Goal: Task Accomplishment & Management: Use online tool/utility

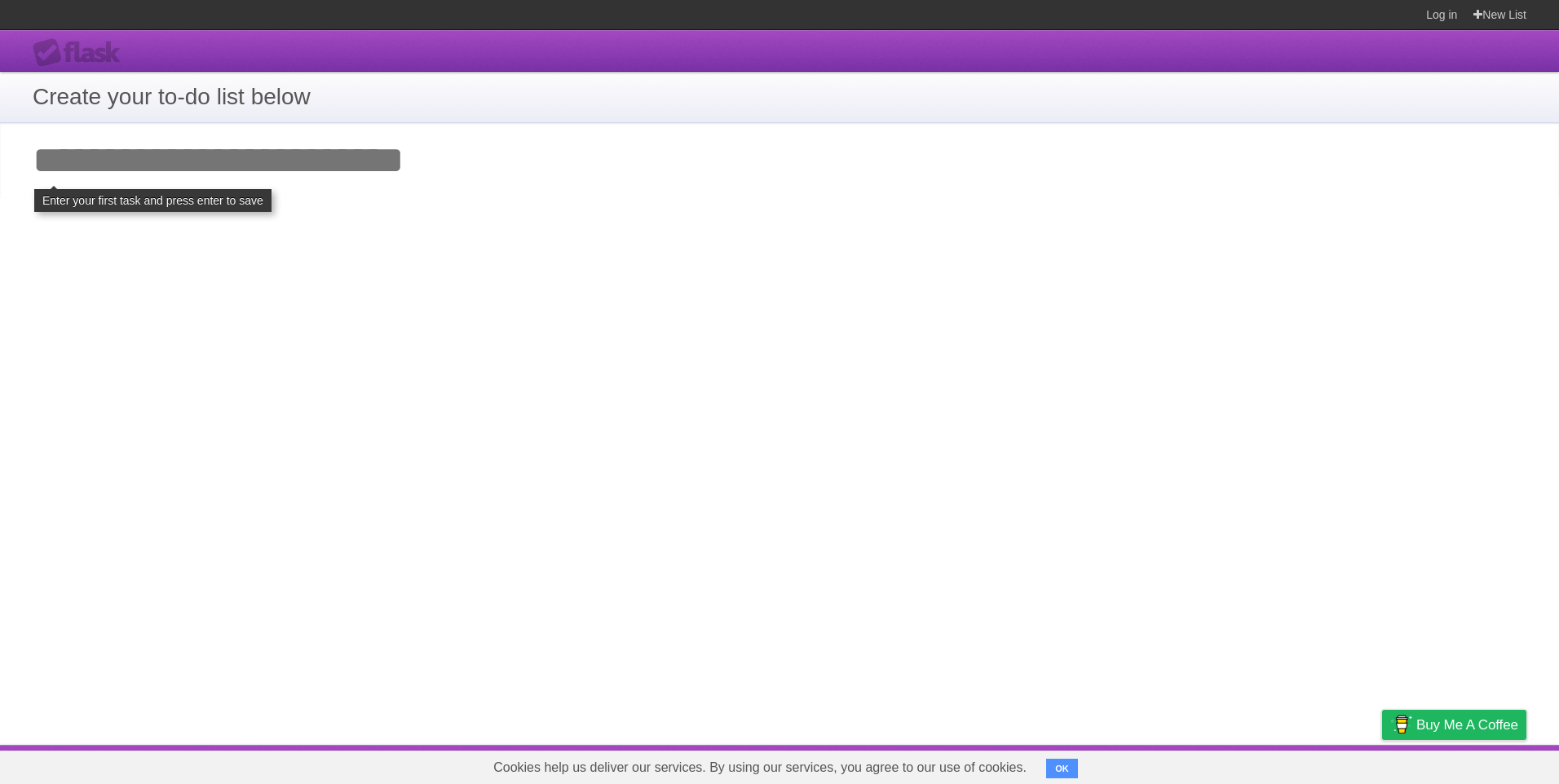
click at [362, 179] on input "Add your first task" at bounding box center [779, 160] width 1559 height 75
type input "********"
click at [1051, 771] on button "OK" at bounding box center [1062, 769] width 32 height 19
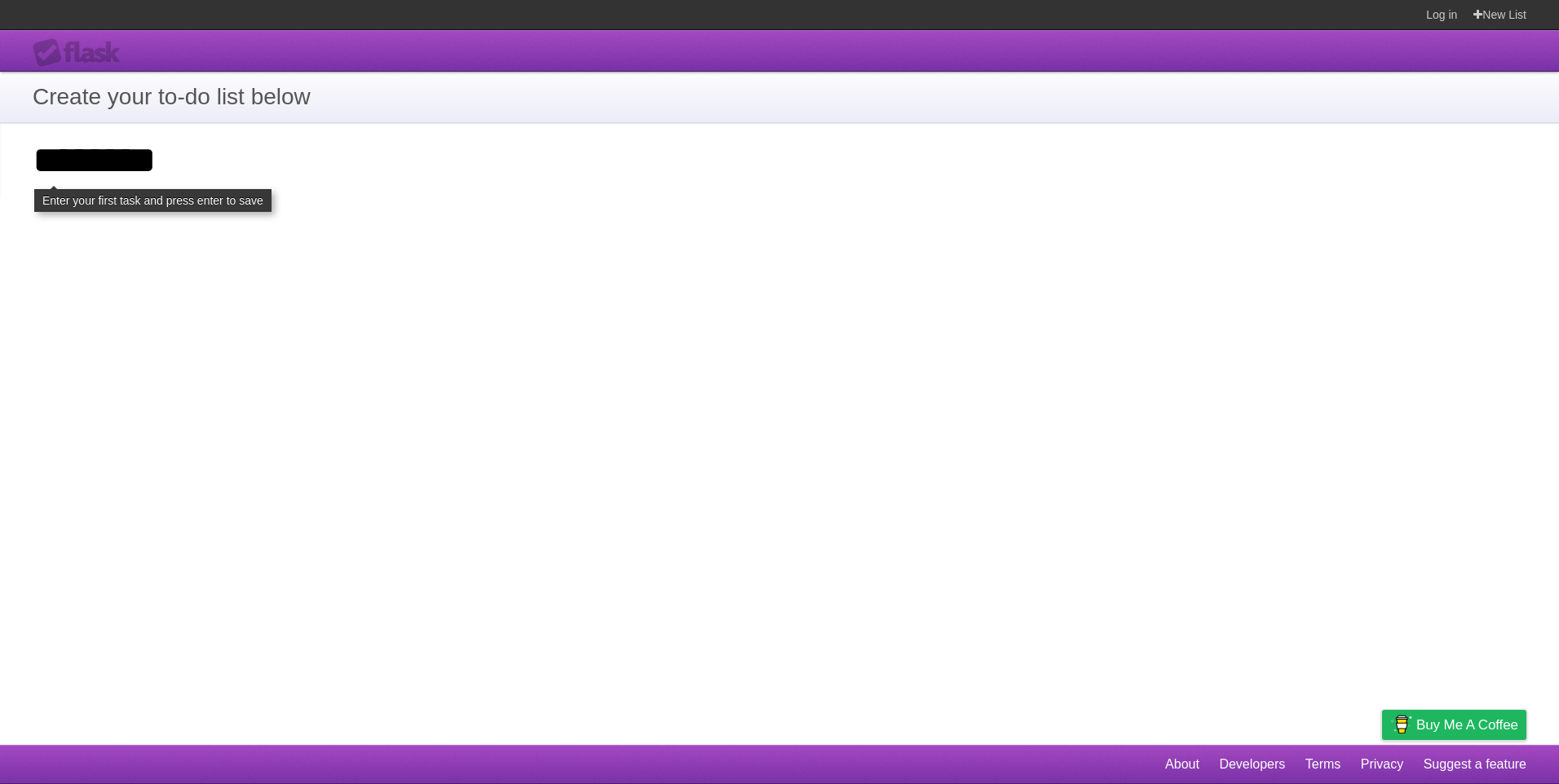
drag, startPoint x: 217, startPoint y: 199, endPoint x: -4, endPoint y: 186, distance: 221.4
click at [0, 186] on html "**********" at bounding box center [779, 392] width 1559 height 784
drag, startPoint x: -4, startPoint y: 186, endPoint x: 161, endPoint y: 163, distance: 166.6
click at [161, 163] on input "********" at bounding box center [779, 160] width 1559 height 75
drag, startPoint x: 220, startPoint y: 170, endPoint x: 15, endPoint y: 153, distance: 205.7
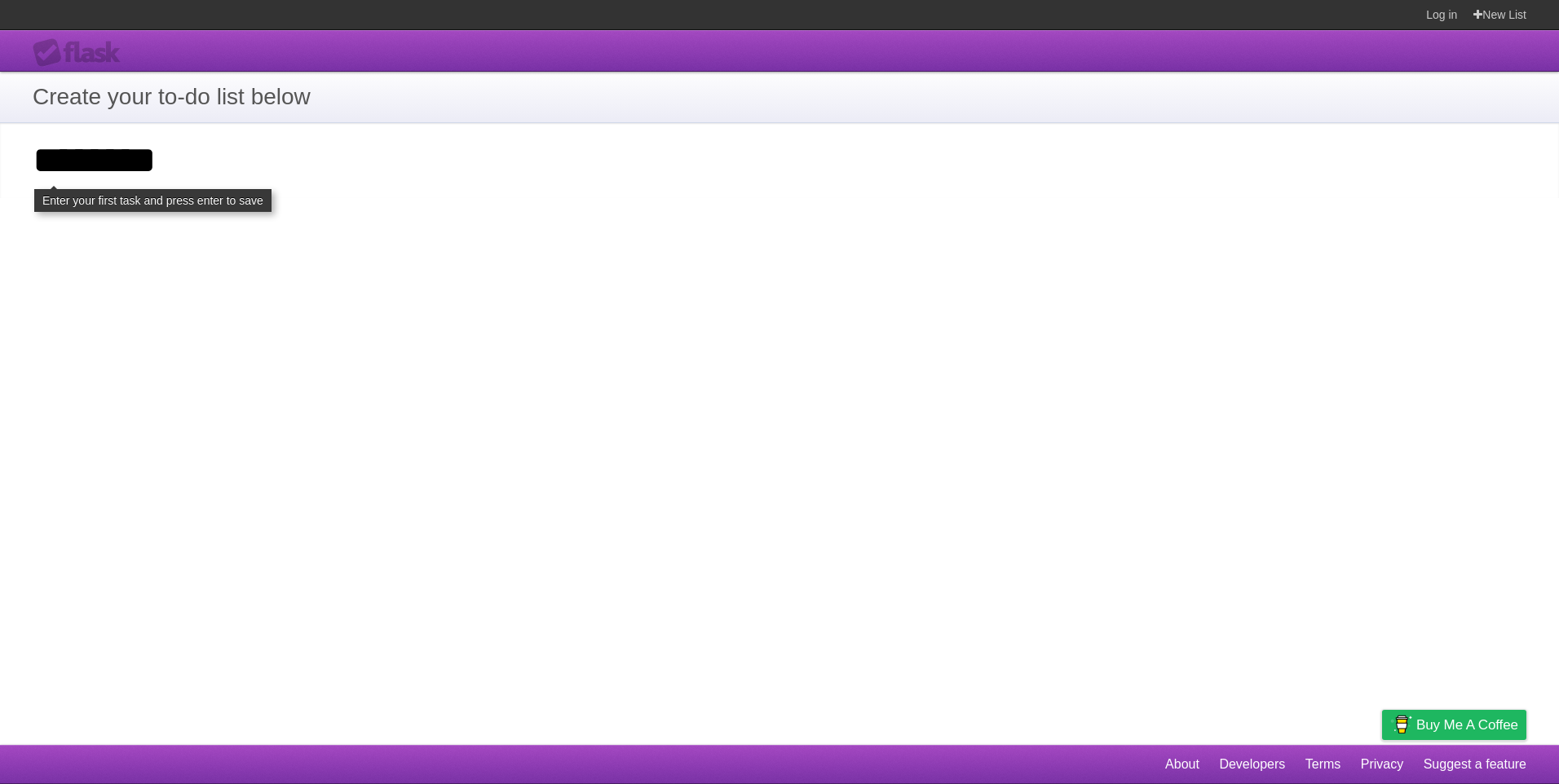
click at [15, 153] on input "********" at bounding box center [779, 160] width 1559 height 75
type input "*"
click at [50, 50] on div "Flask" at bounding box center [81, 52] width 98 height 29
click at [187, 100] on h1 "Create your to-do list below" at bounding box center [780, 96] width 1494 height 34
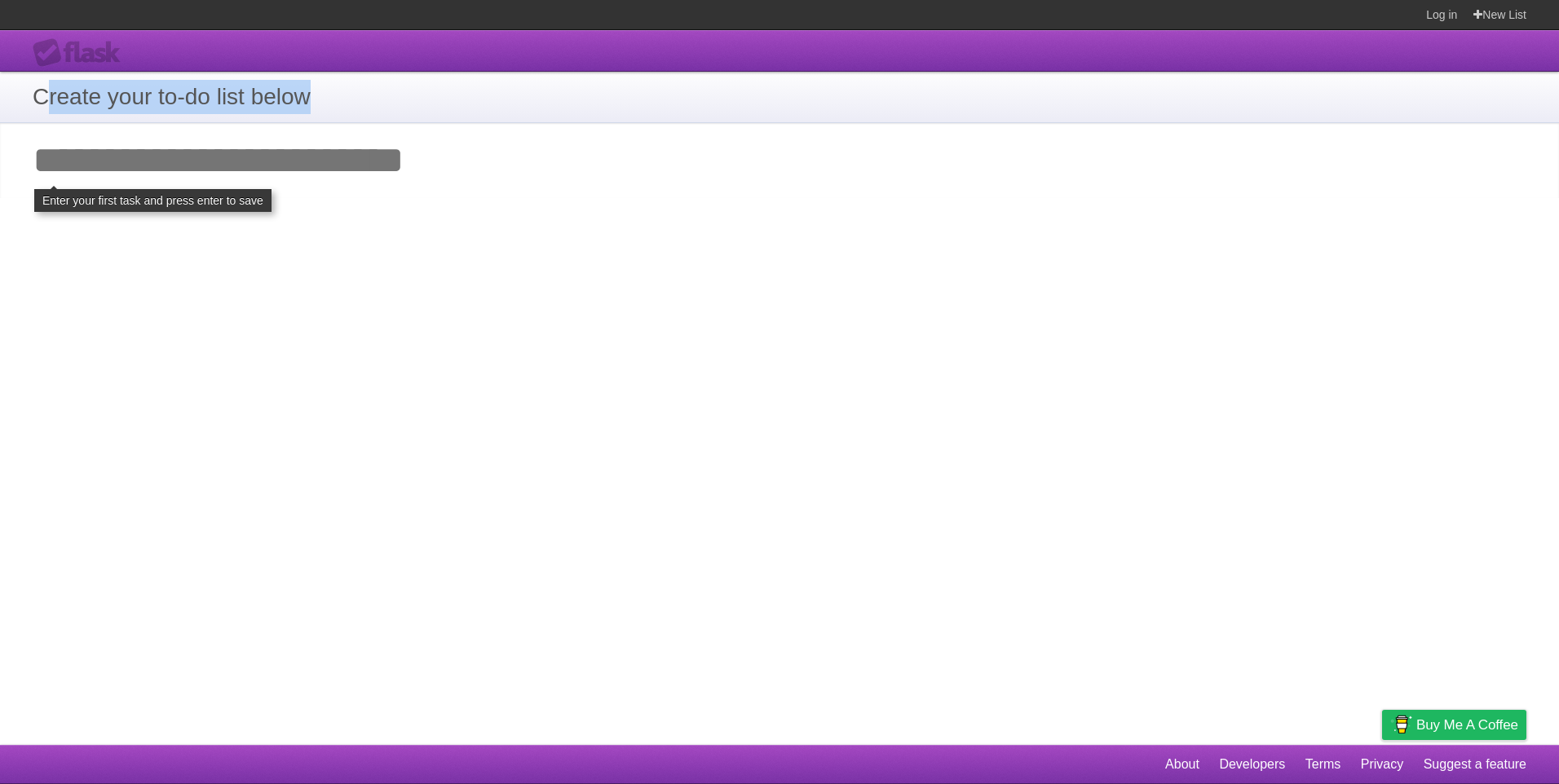
drag, startPoint x: 310, startPoint y: 89, endPoint x: 43, endPoint y: 92, distance: 267.0
click at [43, 92] on h1 "Create your to-do list below" at bounding box center [780, 96] width 1494 height 34
drag, startPoint x: 43, startPoint y: 92, endPoint x: 32, endPoint y: 94, distance: 11.2
click at [32, 93] on section "Create your to-do list below" at bounding box center [779, 97] width 1559 height 51
drag, startPoint x: 32, startPoint y: 94, endPoint x: 371, endPoint y: 103, distance: 339.1
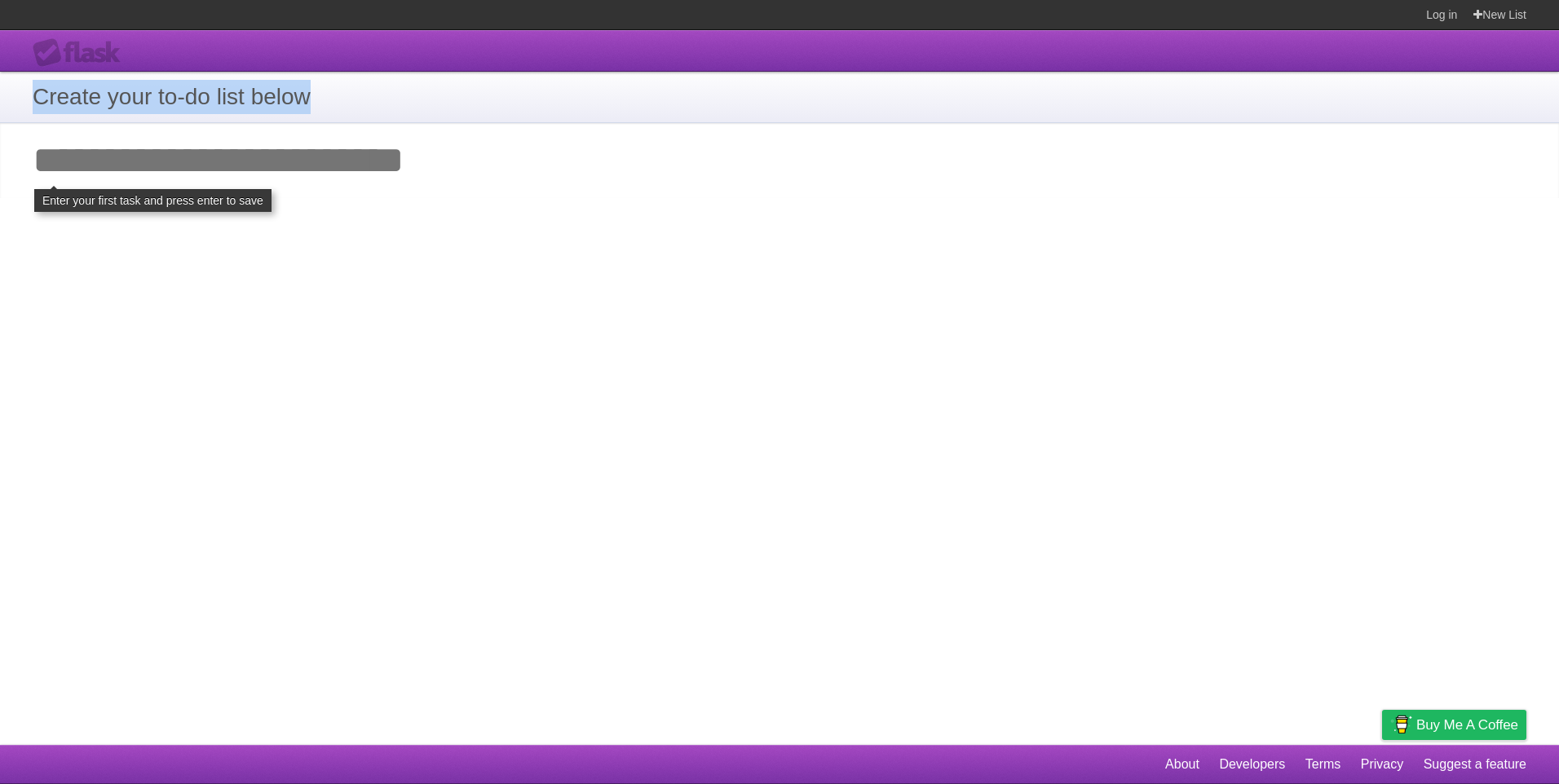
click at [371, 103] on section "Create your to-do list below" at bounding box center [779, 97] width 1559 height 51
drag, startPoint x: 371, startPoint y: 103, endPoint x: 424, endPoint y: 117, distance: 54.8
click at [424, 117] on section "Create your to-do list below" at bounding box center [779, 97] width 1559 height 51
click at [499, 202] on div "**********" at bounding box center [779, 387] width 1559 height 715
click at [364, 182] on input "Add your first task" at bounding box center [779, 160] width 1559 height 75
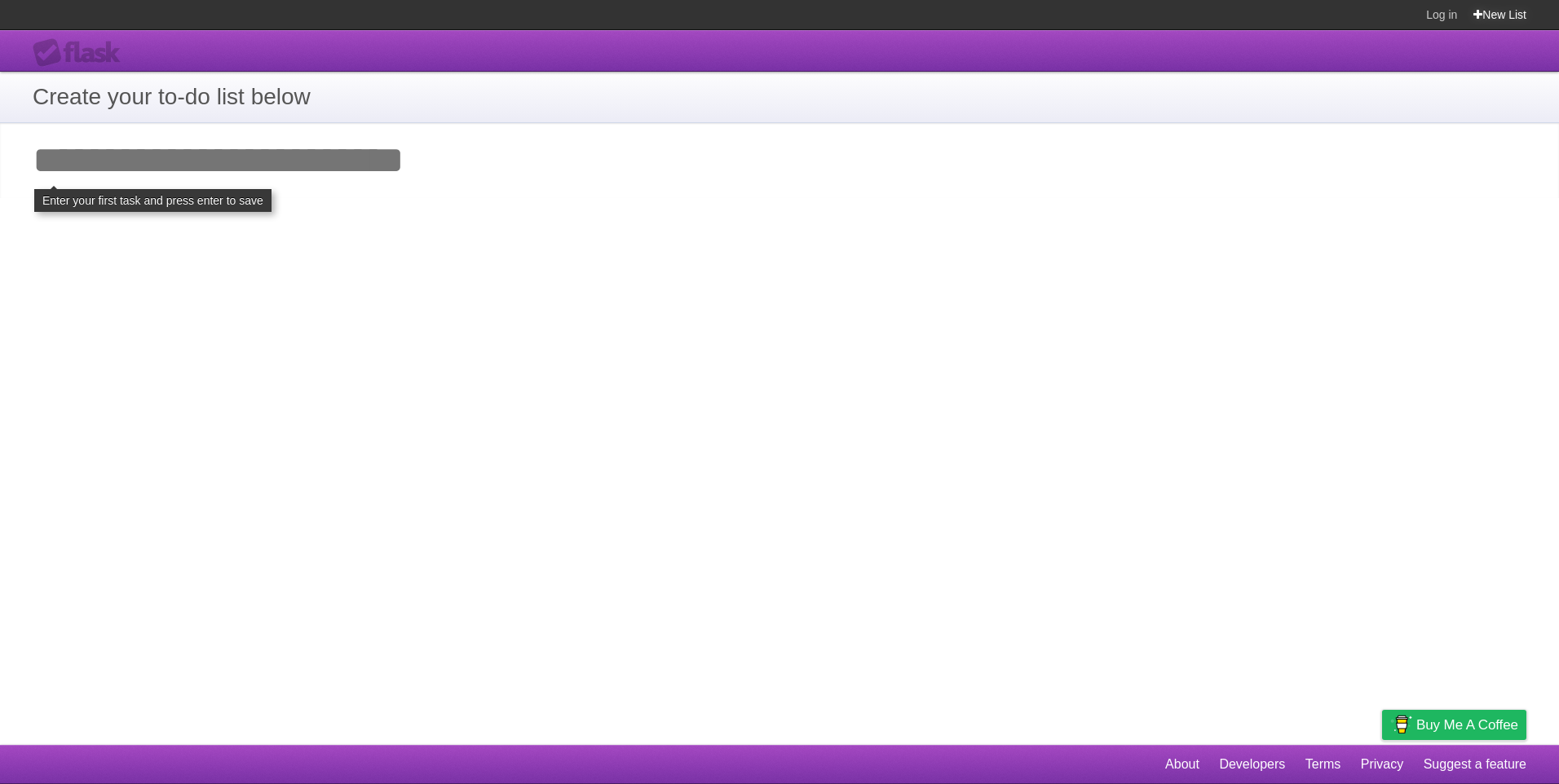
click at [1520, 15] on link "New List" at bounding box center [1501, 14] width 53 height 29
drag, startPoint x: 611, startPoint y: 138, endPoint x: 458, endPoint y: 104, distance: 156.7
click at [604, 135] on input "Add your first task" at bounding box center [779, 160] width 1559 height 75
click at [183, 103] on h1 "Create your to-do list below" at bounding box center [780, 96] width 1494 height 34
drag, startPoint x: 336, startPoint y: 97, endPoint x: 264, endPoint y: 101, distance: 72.1
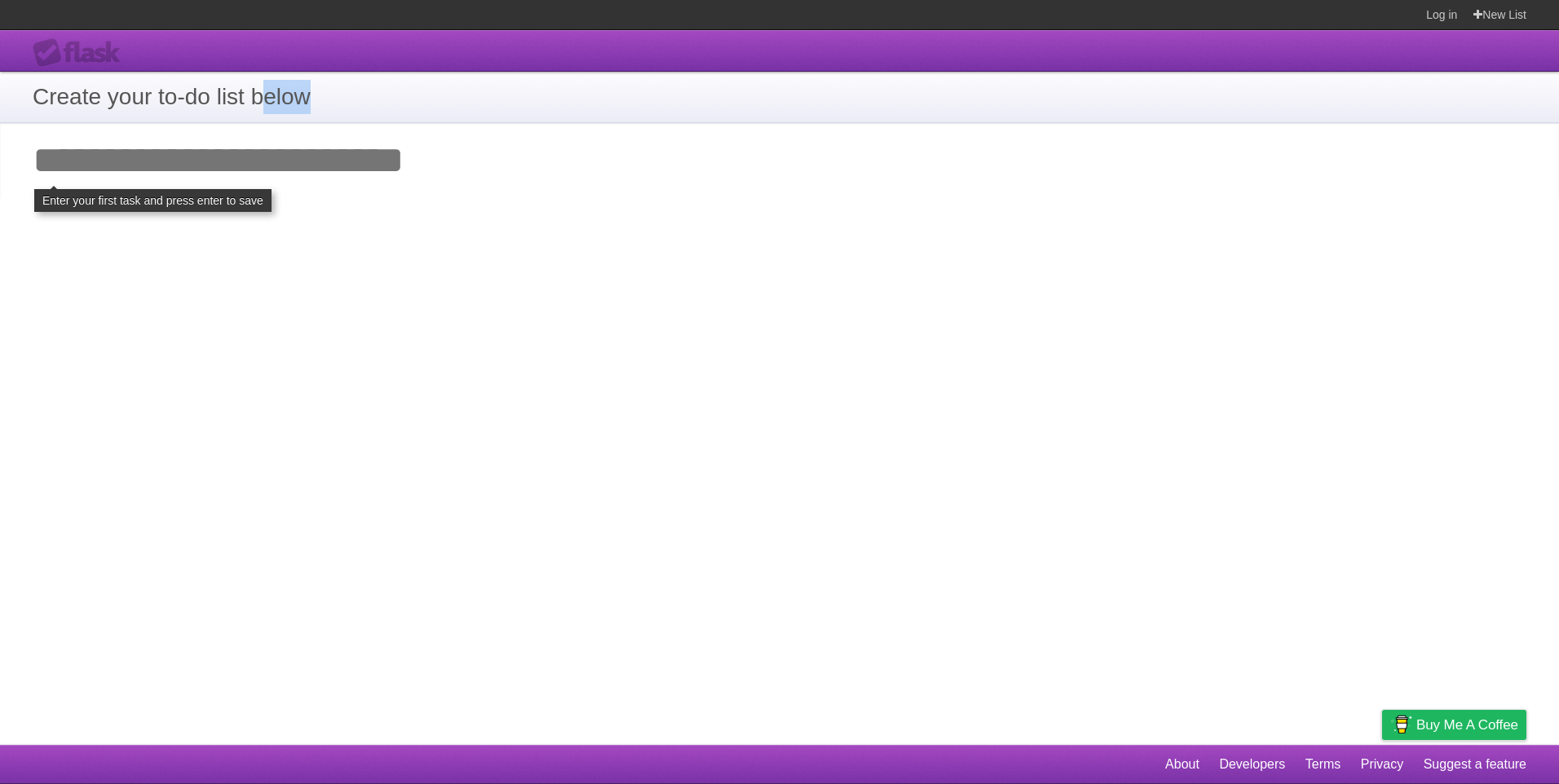
click at [264, 101] on h1 "Create your to-do list below" at bounding box center [780, 96] width 1494 height 34
click at [173, 84] on h1 "Create your to-do list below" at bounding box center [780, 96] width 1494 height 34
click at [176, 88] on h1 "Create your to-do list below" at bounding box center [780, 96] width 1494 height 34
click at [223, 157] on input "Add your first task" at bounding box center [779, 160] width 1559 height 75
click at [404, 208] on div "**********" at bounding box center [779, 387] width 1559 height 715
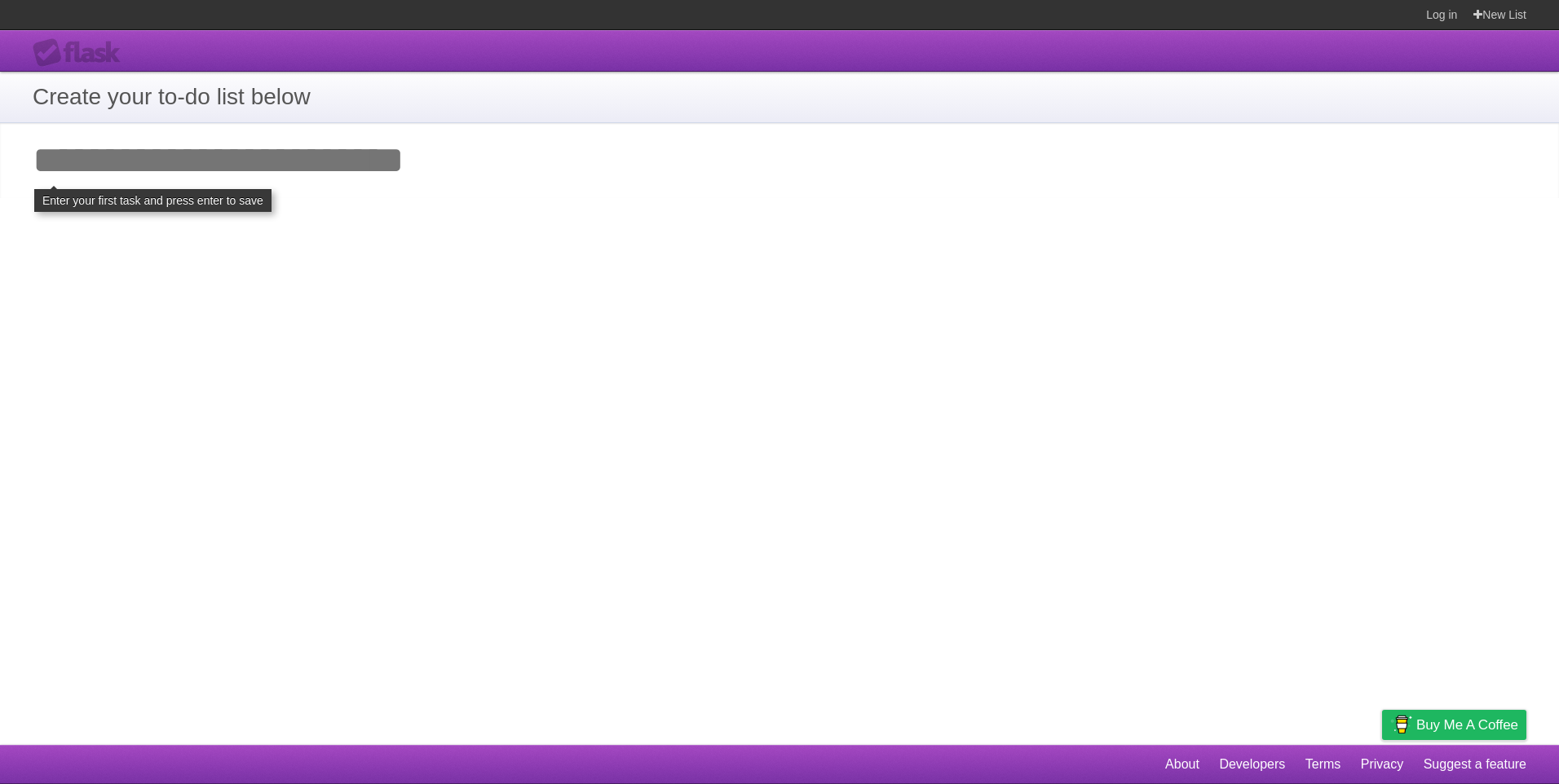
click at [375, 177] on input "Add your first task" at bounding box center [779, 160] width 1559 height 75
